Goal: Find specific page/section: Find specific page/section

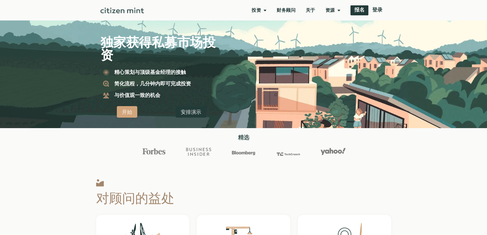
scroll to position [26, 0]
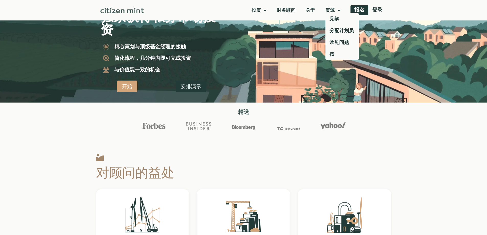
click at [337, 9] on span "菜单" at bounding box center [337, 10] width 5 height 10
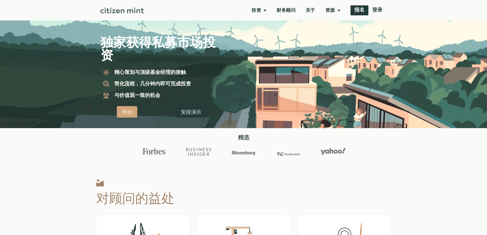
click at [336, 13] on span "菜单" at bounding box center [337, 10] width 5 height 10
click at [310, 12] on font "关于" at bounding box center [310, 9] width 9 height 5
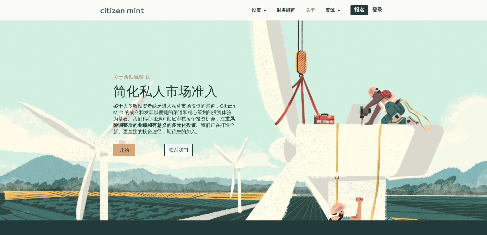
click at [179, 148] on font "联系我们" at bounding box center [178, 150] width 19 height 6
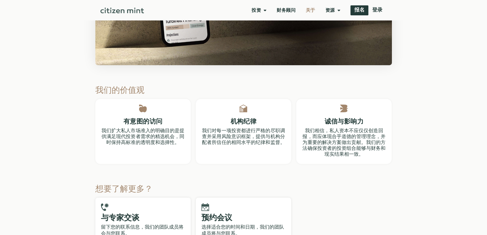
scroll to position [1331, 0]
